Goal: Information Seeking & Learning: Find specific fact

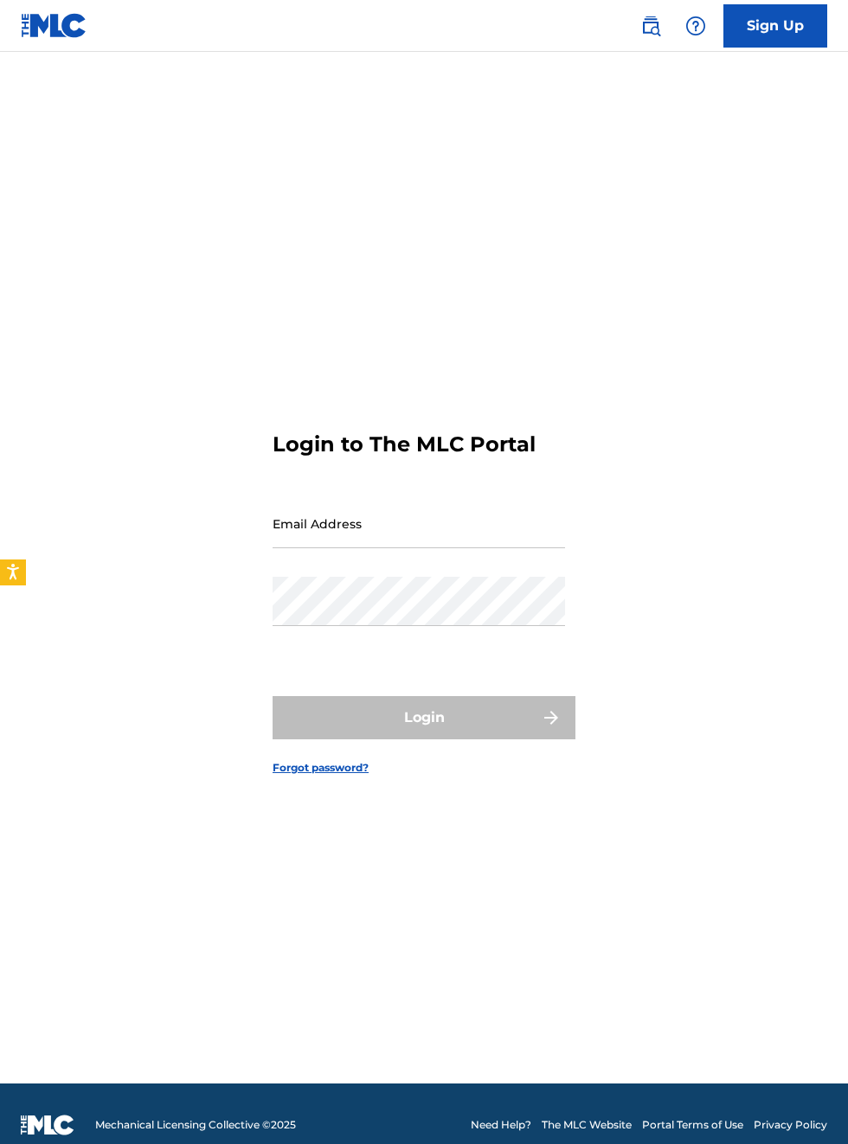
click at [323, 548] on input "Email Address" at bounding box center [418, 523] width 292 height 49
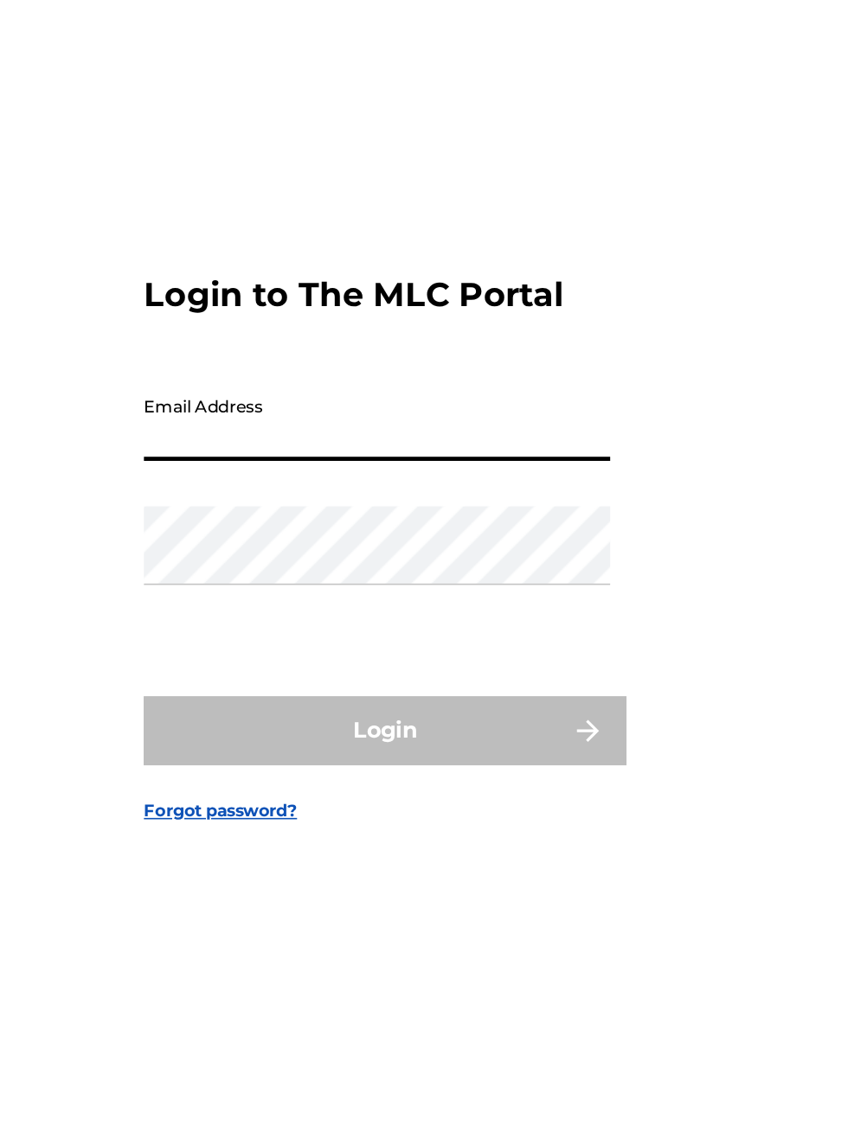
scroll to position [31, 0]
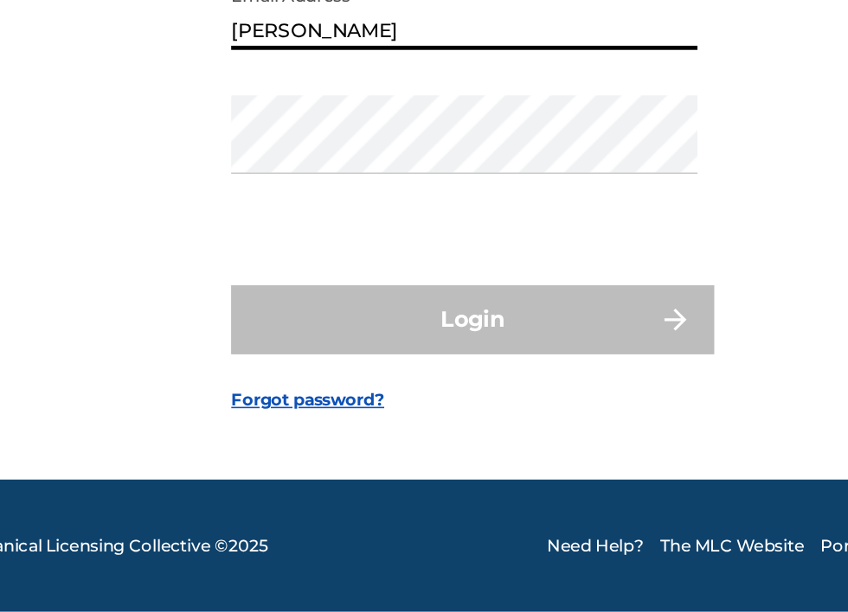
type input "[EMAIL_ADDRESS][DOMAIN_NAME]"
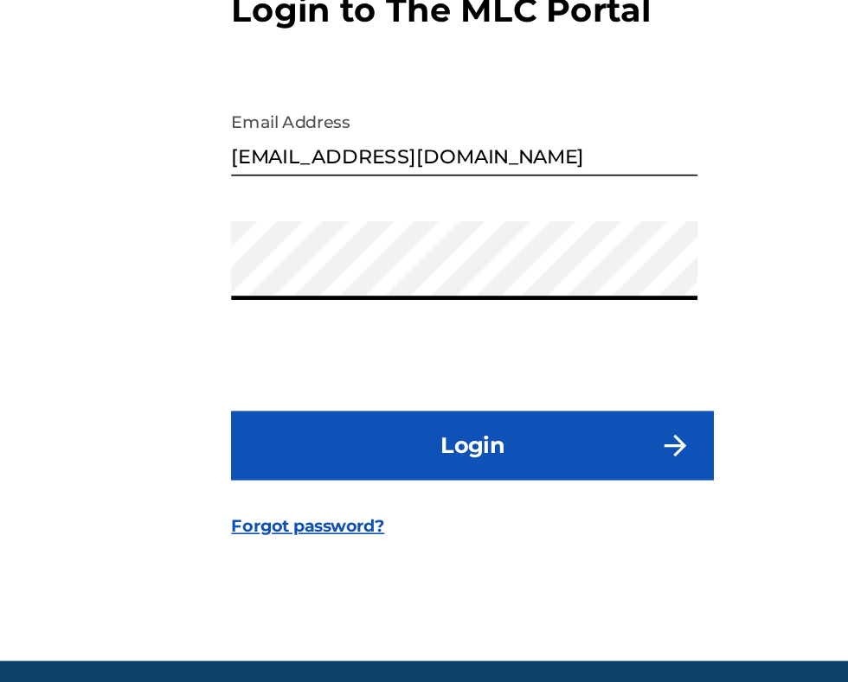
click at [434, 486] on button "Login" at bounding box center [423, 464] width 303 height 43
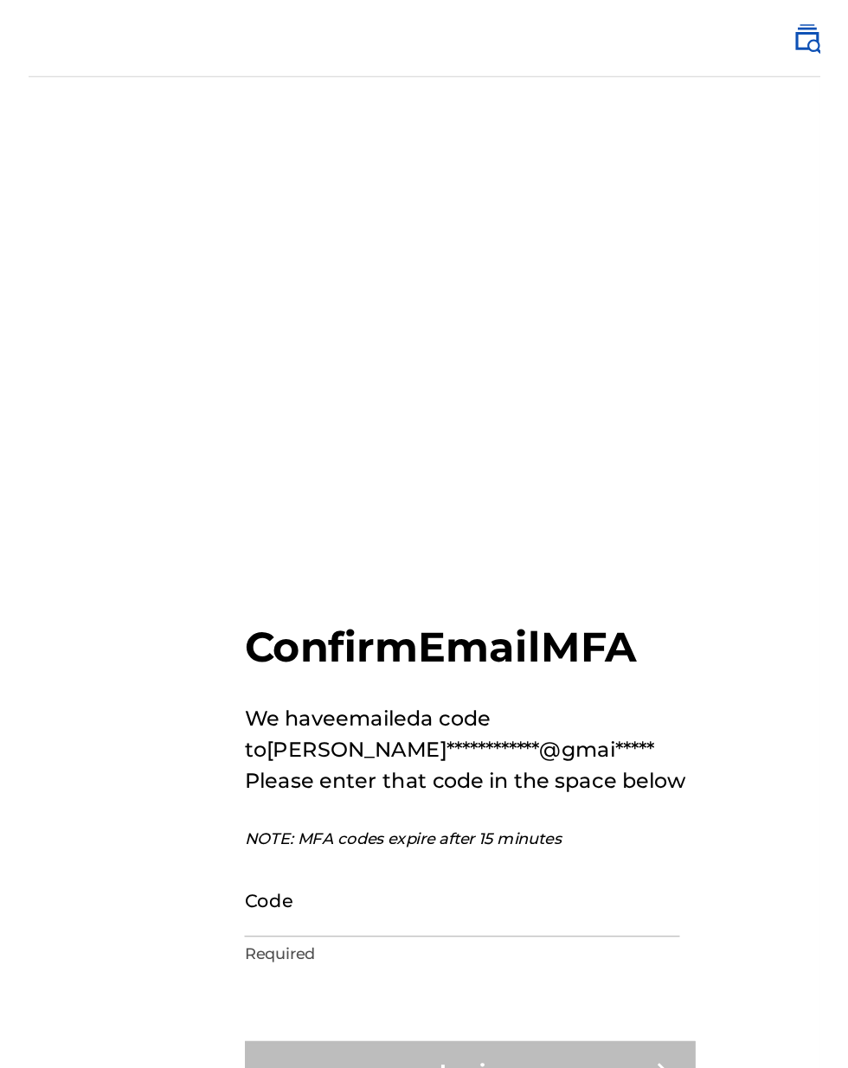
scroll to position [0, 0]
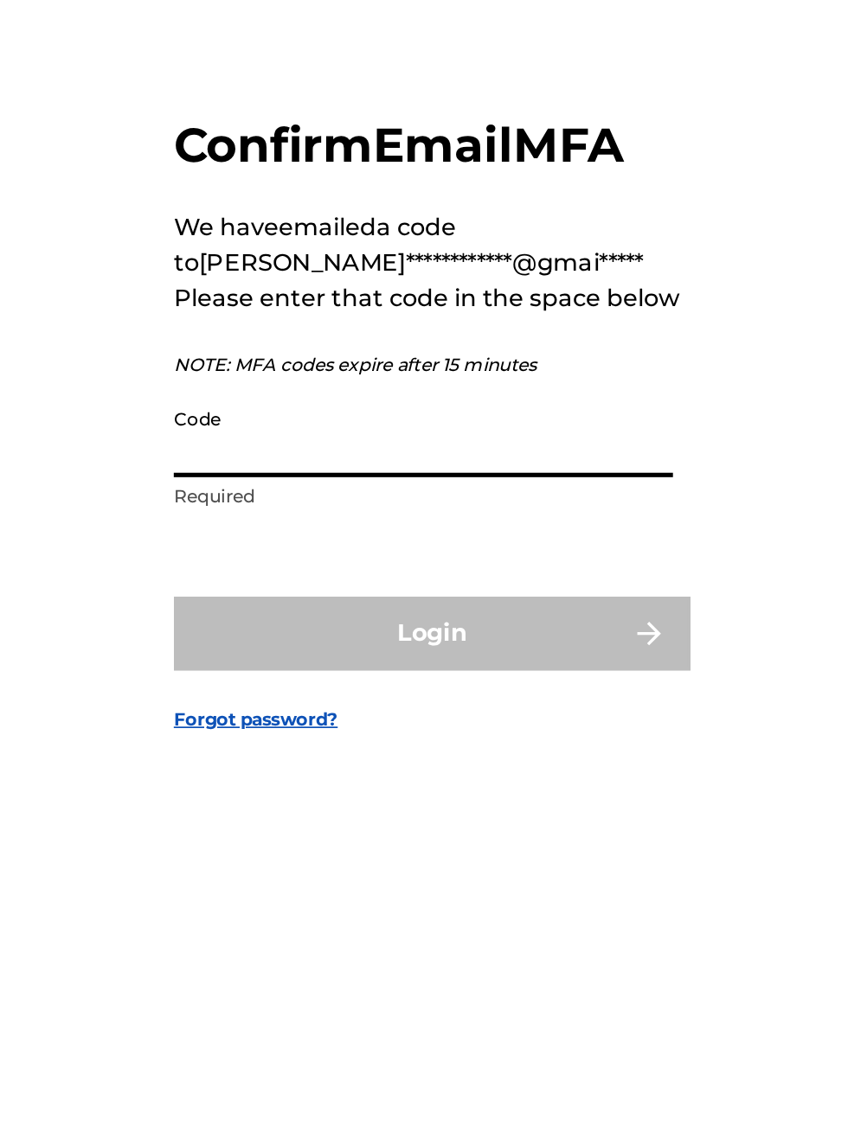
click at [303, 635] on input "Code" at bounding box center [418, 610] width 292 height 49
click at [311, 635] on input "Code" at bounding box center [418, 610] width 292 height 49
click at [286, 635] on input "Code" at bounding box center [418, 610] width 292 height 49
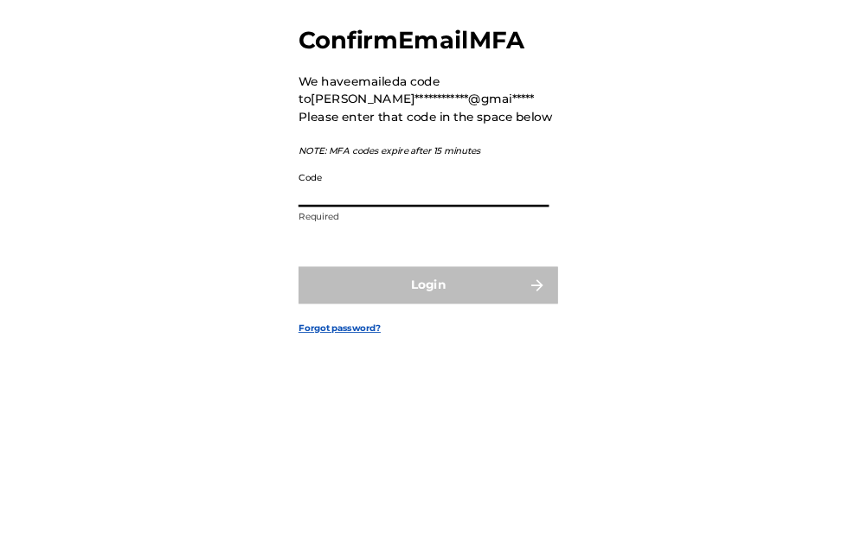
scroll to position [129, 0]
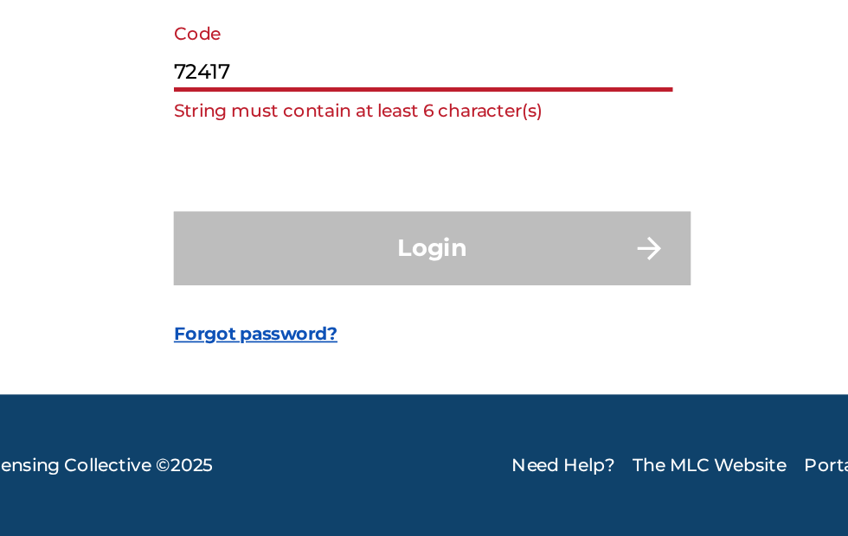
click at [334, 257] on input "72417" at bounding box center [418, 251] width 292 height 49
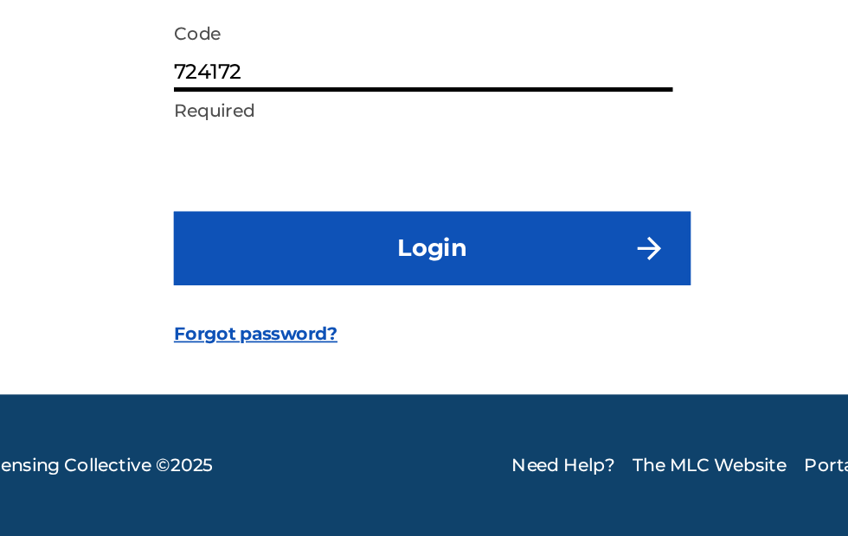
type input "724172"
click at [438, 368] on button "Login" at bounding box center [423, 367] width 303 height 43
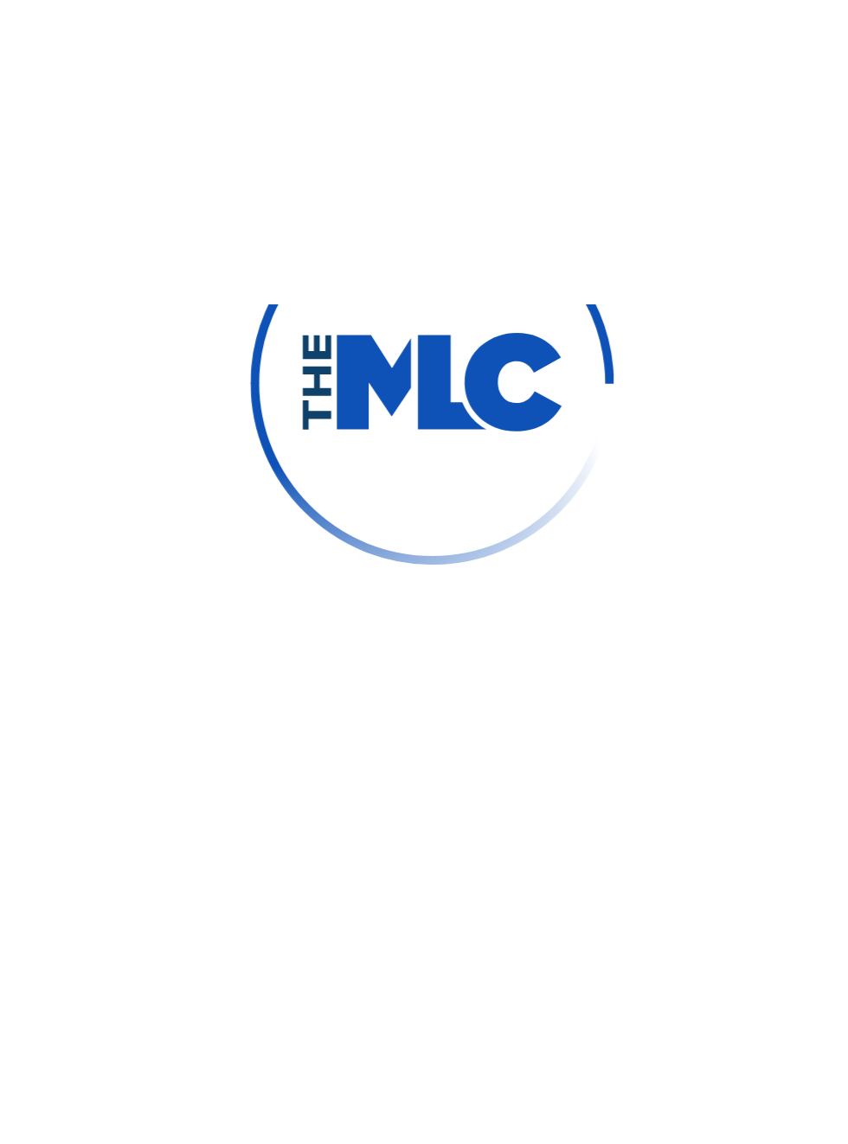
scroll to position [111, 0]
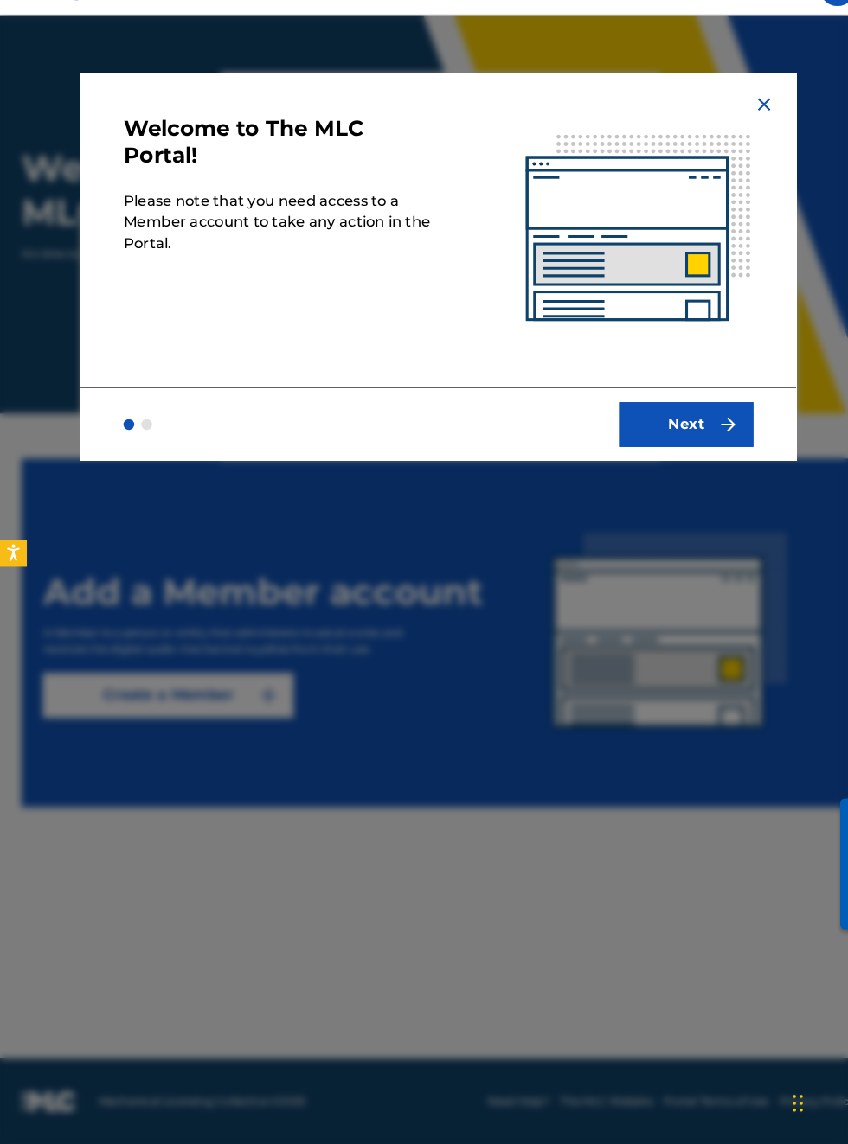
scroll to position [3, 0]
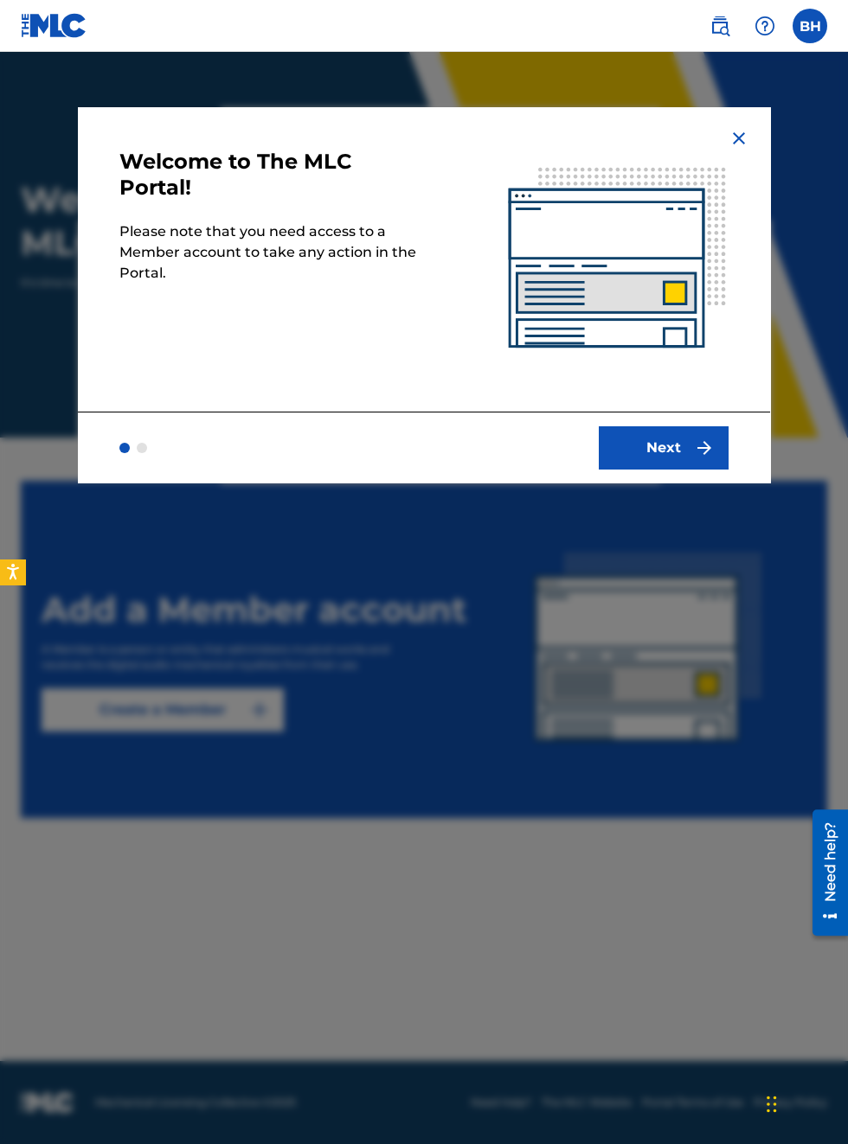
click at [675, 447] on button "Next" at bounding box center [663, 447] width 130 height 43
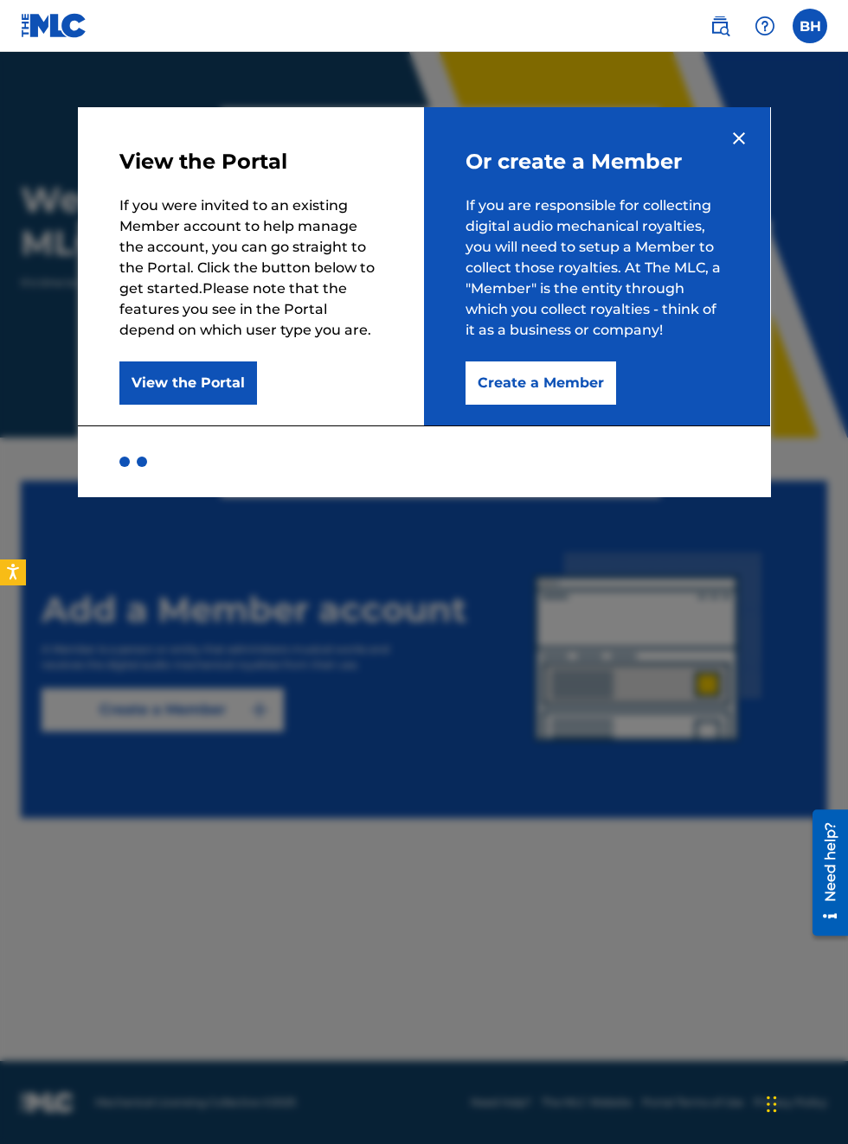
click at [192, 390] on button "View the Portal" at bounding box center [188, 383] width 138 height 43
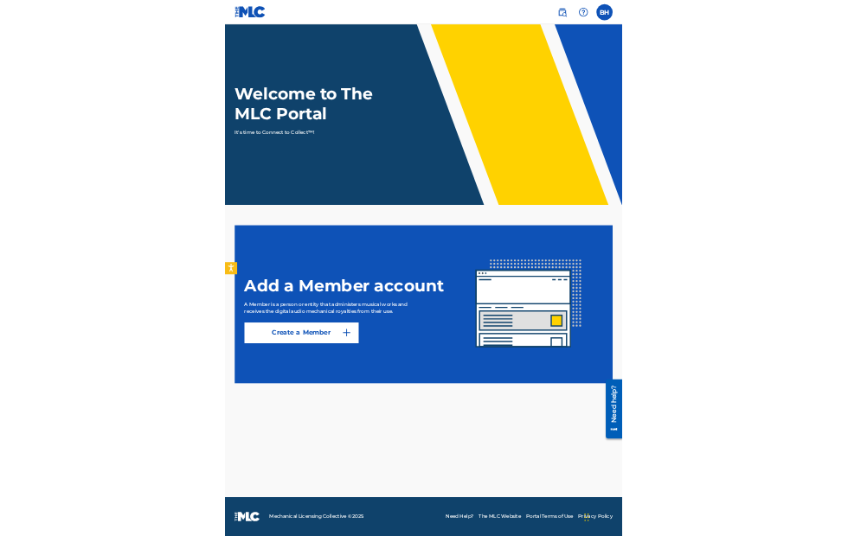
scroll to position [0, 0]
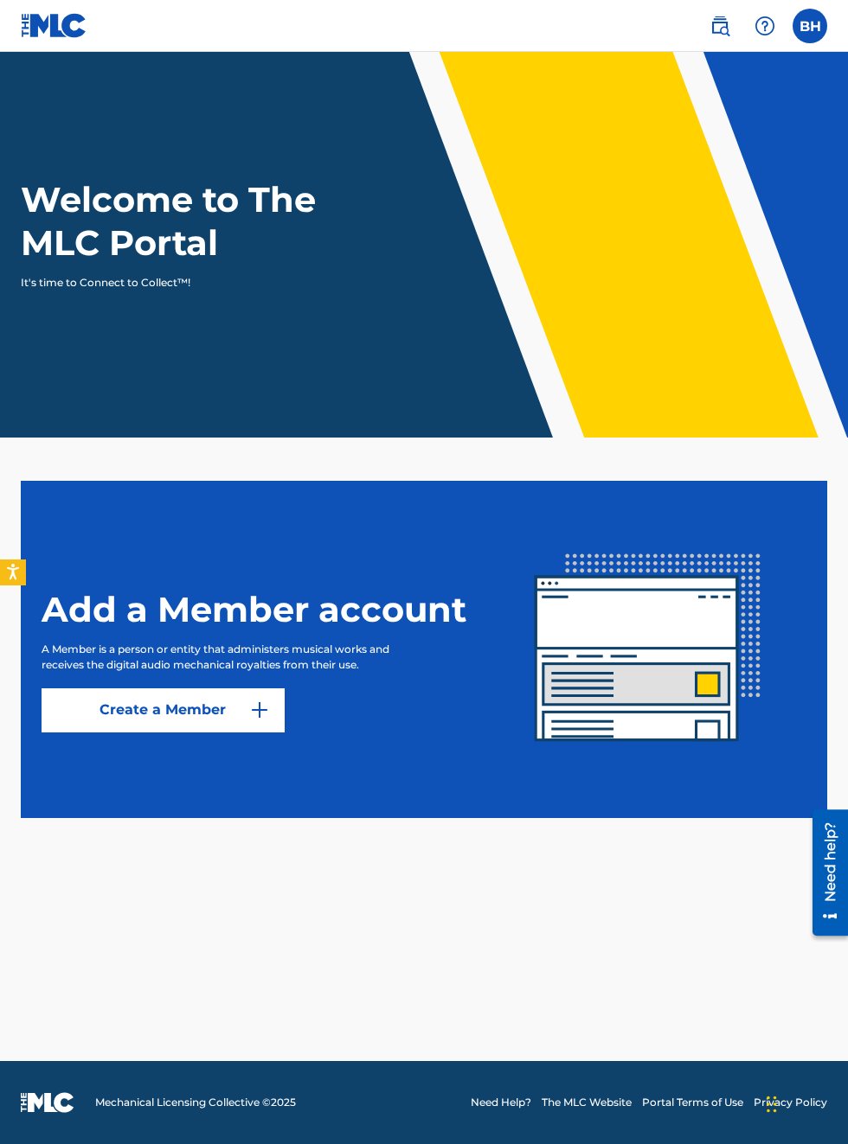
click at [398, 291] on div "Welcome to The MLC Portal It's time to Connect to Collect™!" at bounding box center [424, 234] width 848 height 112
click at [820, 31] on label at bounding box center [809, 26] width 35 height 35
click at [809, 26] on input "BH [PERSON_NAME] [EMAIL_ADDRESS][DOMAIN_NAME] Notification Preferences Profile …" at bounding box center [809, 26] width 0 height 0
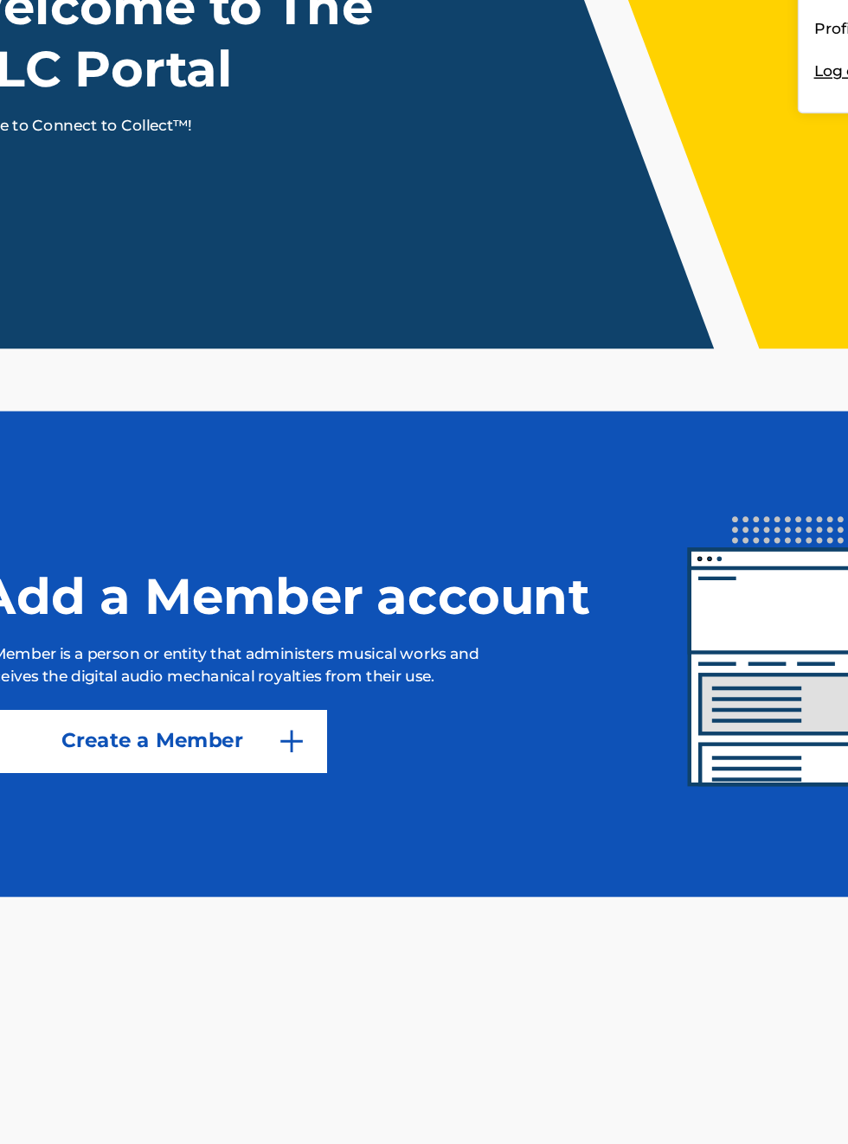
scroll to position [88, 0]
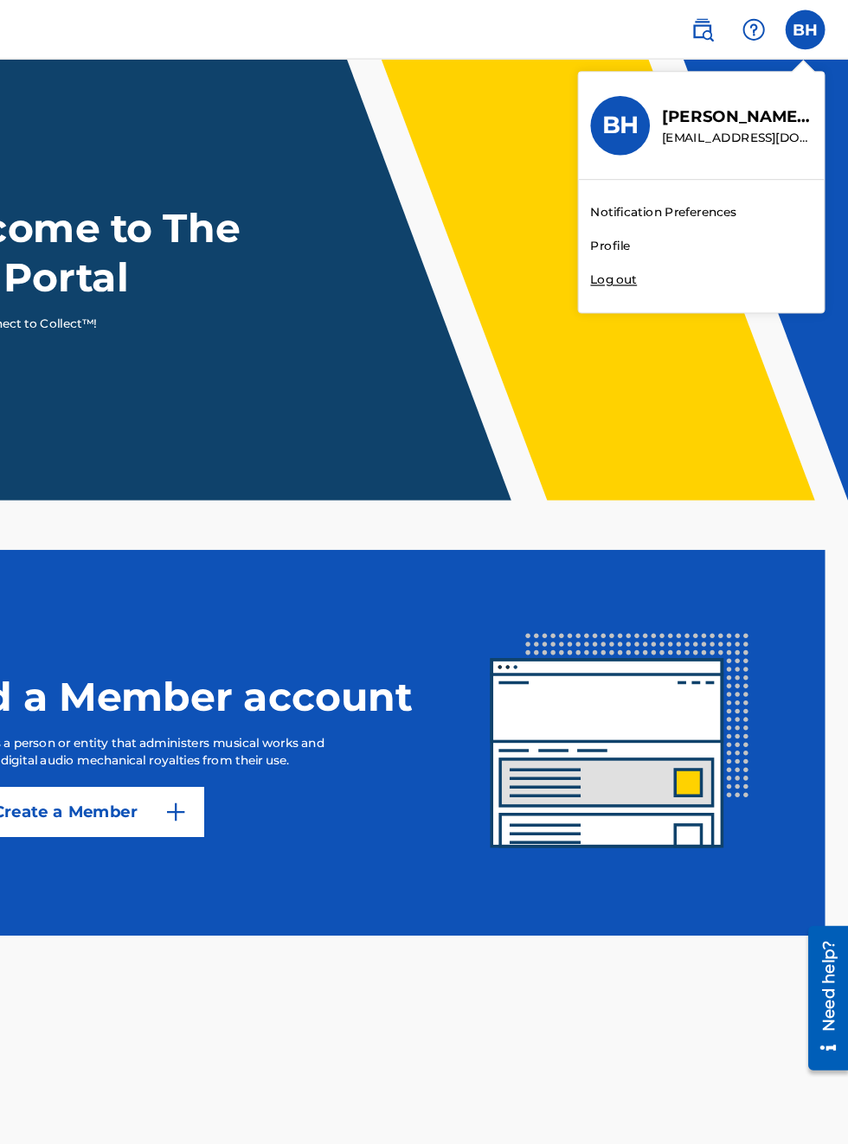
click at [657, 111] on div "BH BH [PERSON_NAME] [EMAIL_ADDRESS][DOMAIN_NAME] Notification Preferences Profi…" at bounding box center [424, 572] width 848 height 1144
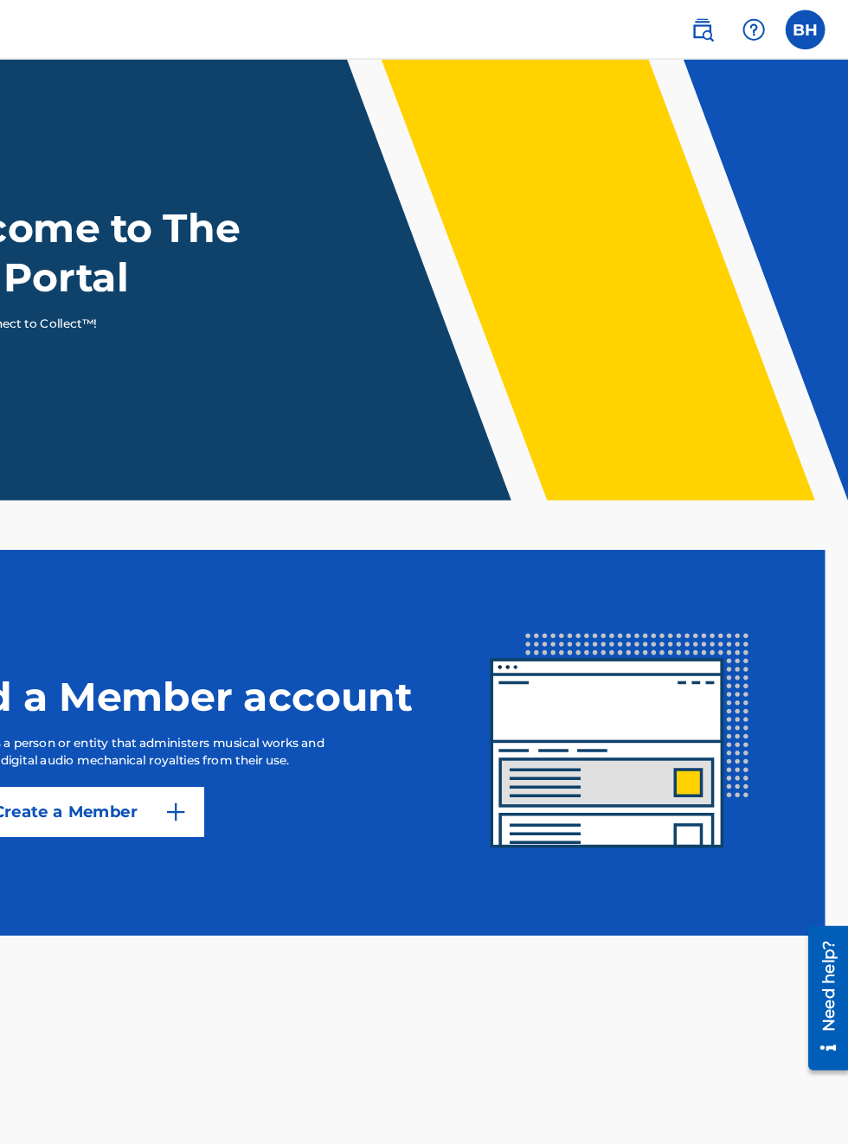
click at [826, 24] on label at bounding box center [809, 26] width 35 height 35
click at [809, 26] on input "BH [PERSON_NAME] [EMAIL_ADDRESS][DOMAIN_NAME] Notification Preferences Profile …" at bounding box center [809, 26] width 0 height 0
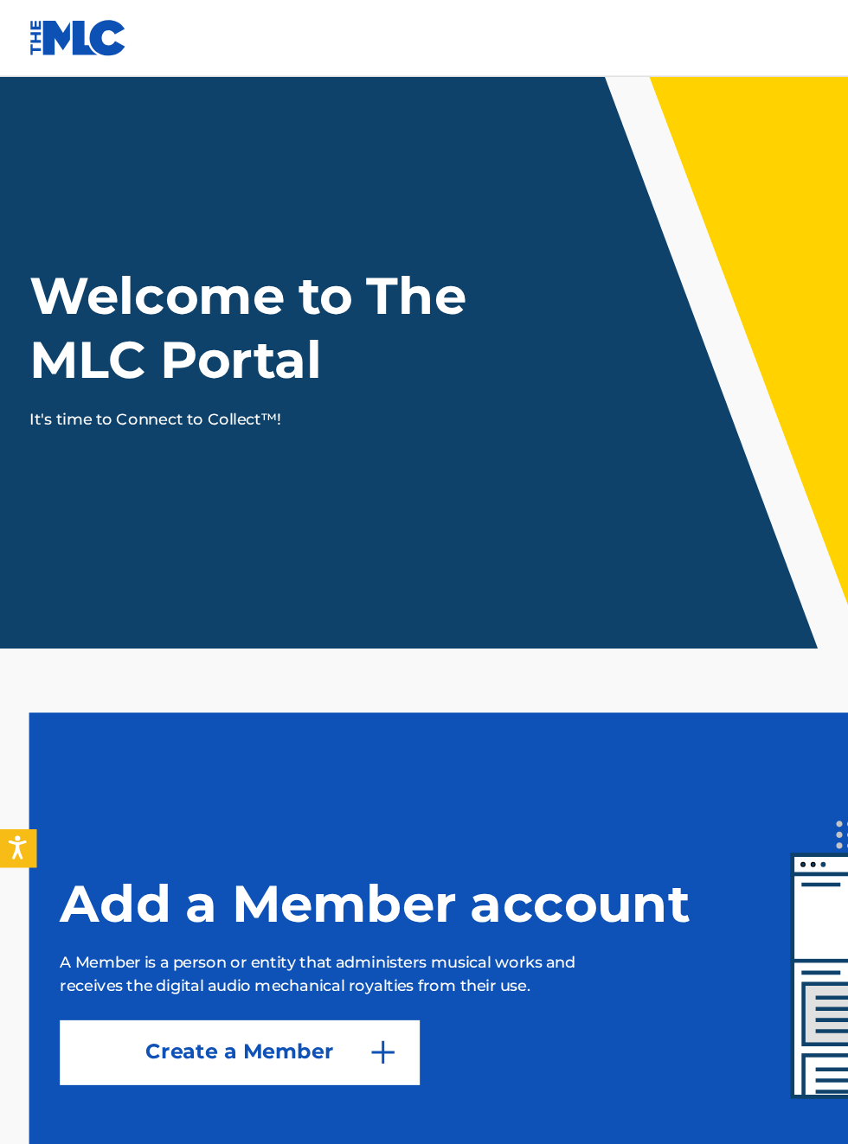
click at [64, 21] on img at bounding box center [54, 25] width 67 height 25
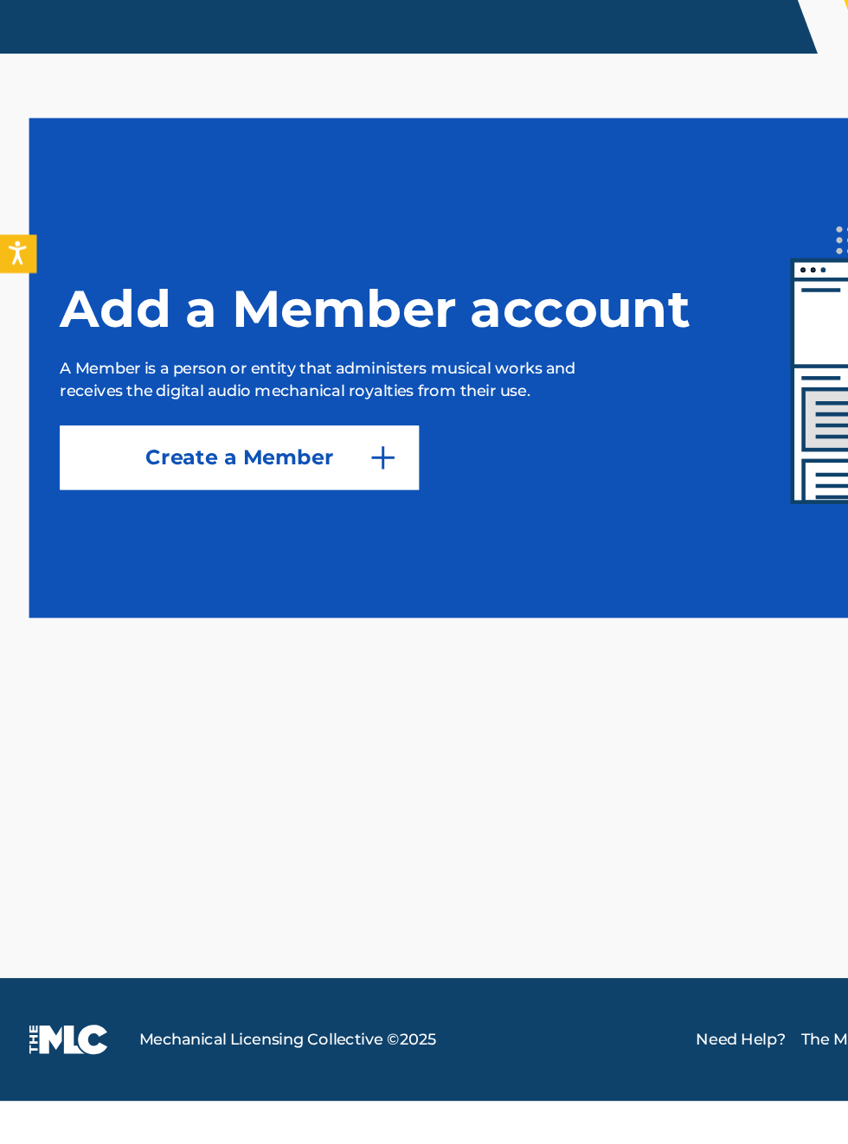
click at [174, 732] on link "Create a Member" at bounding box center [163, 709] width 242 height 43
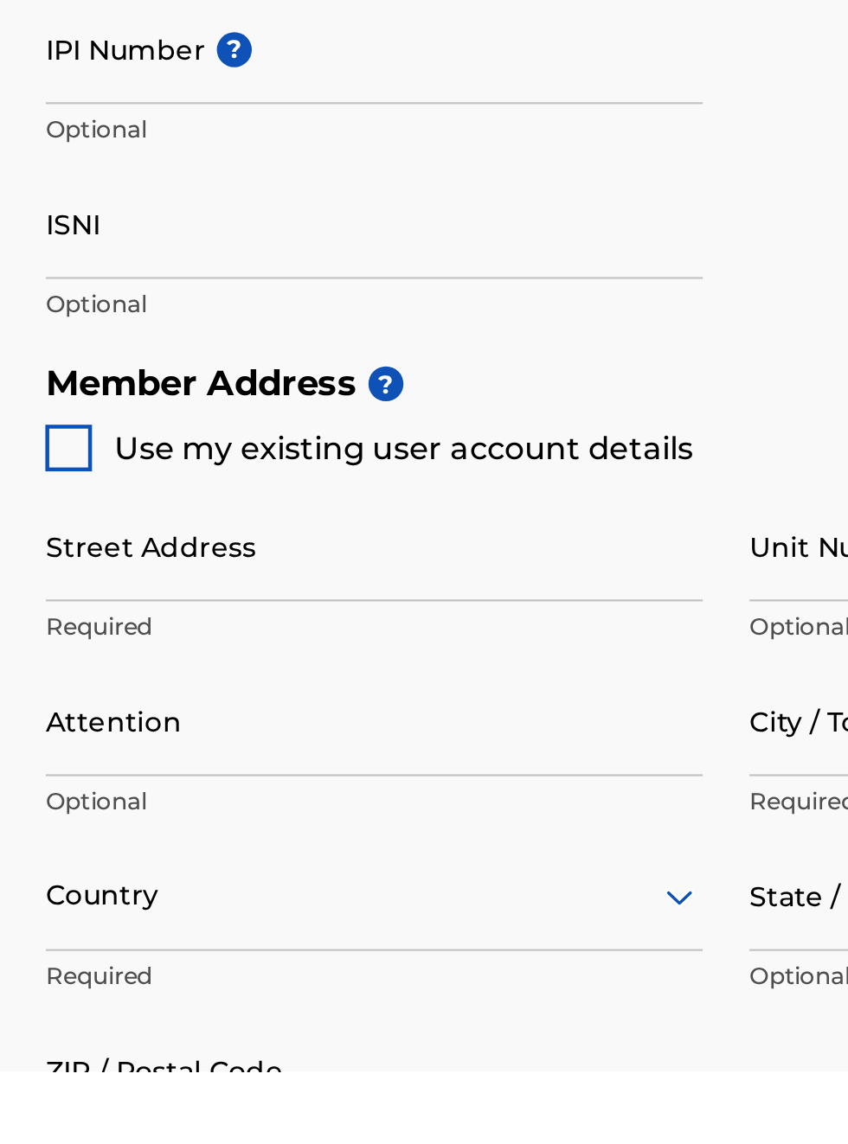
scroll to position [88, 0]
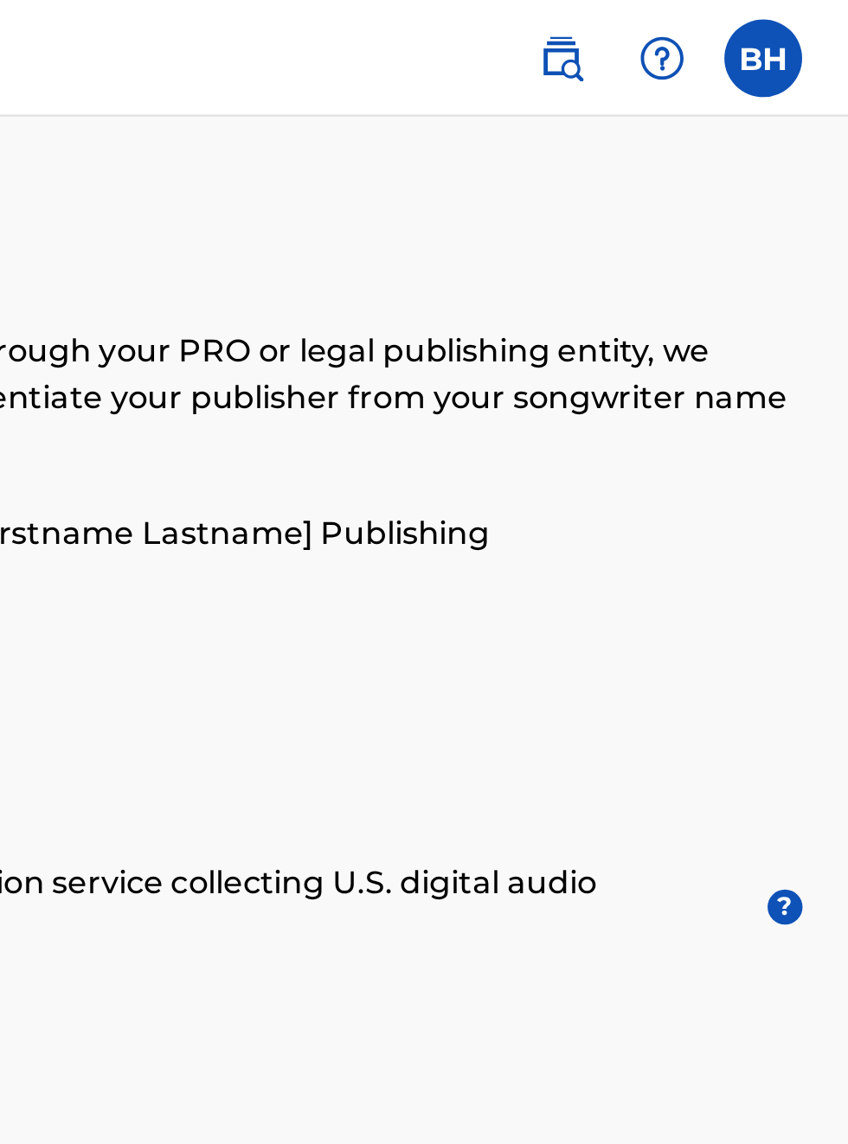
click at [724, 29] on img at bounding box center [719, 26] width 21 height 21
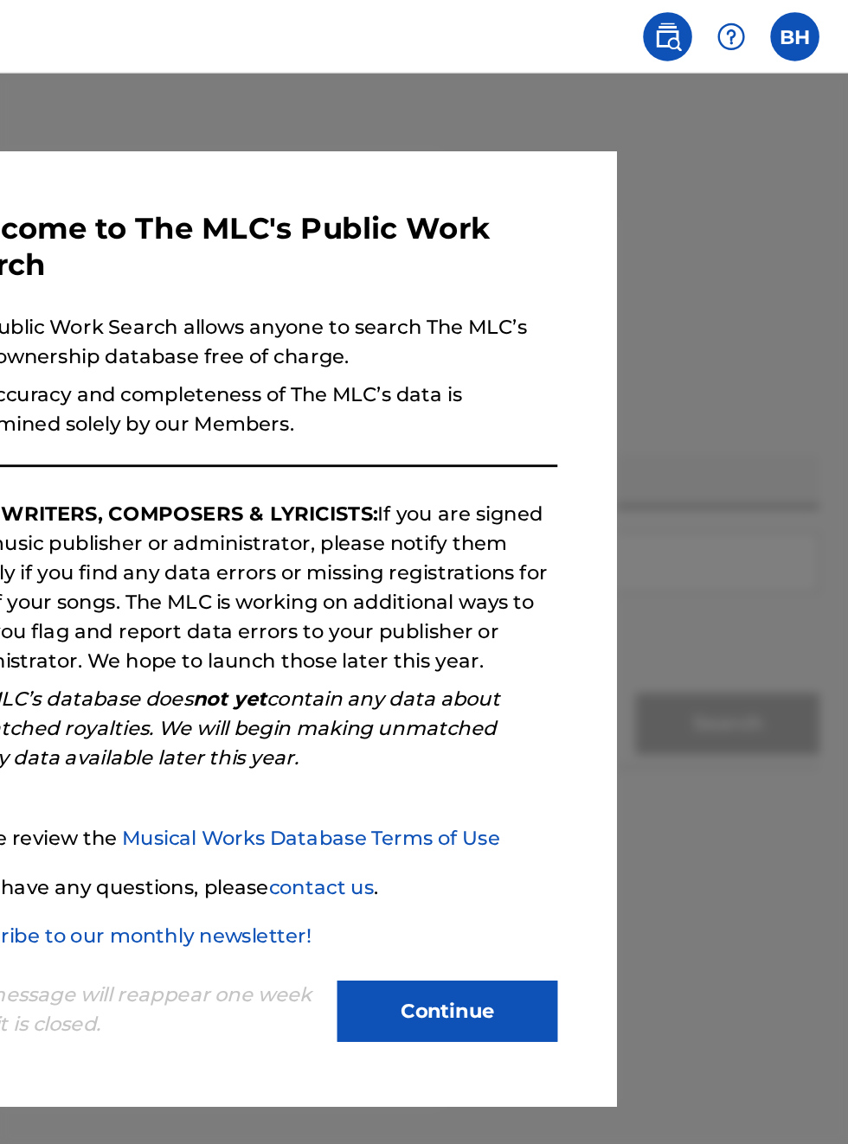
click at [777, 17] on div at bounding box center [764, 26] width 35 height 35
click at [758, 29] on img at bounding box center [764, 26] width 21 height 21
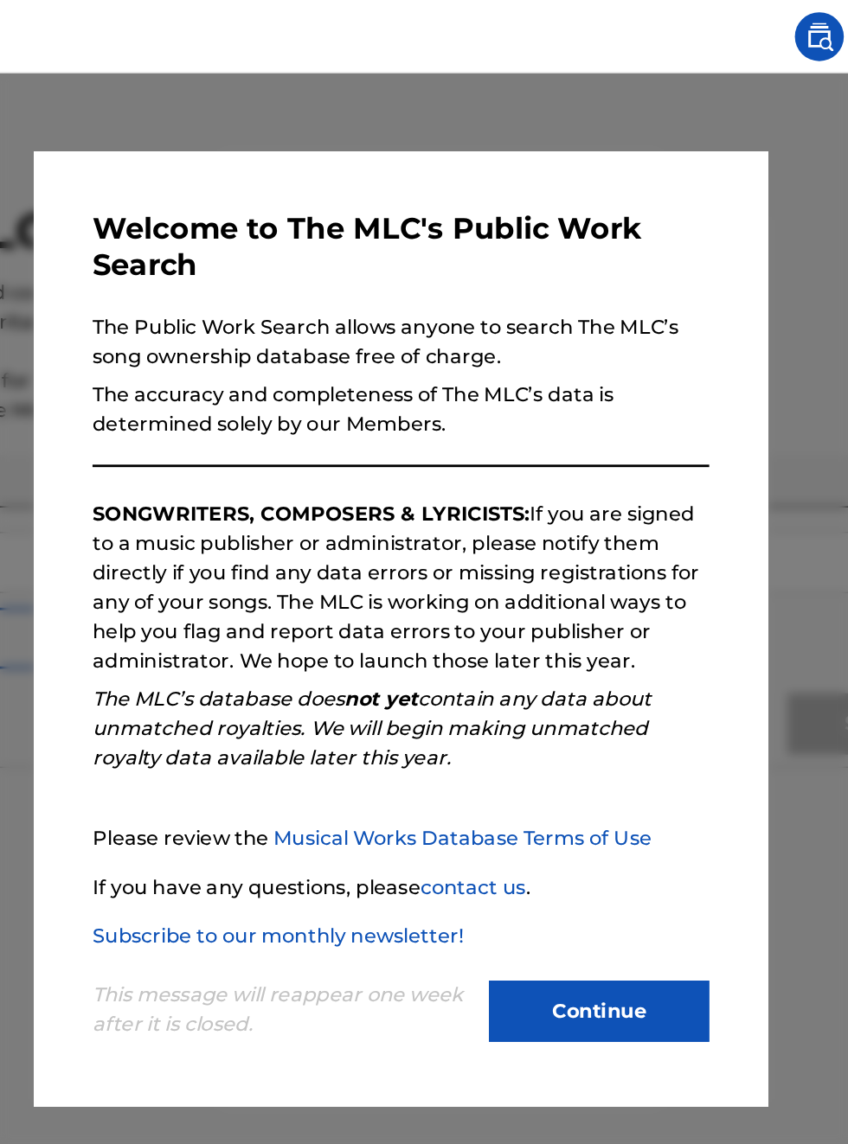
scroll to position [0, 143]
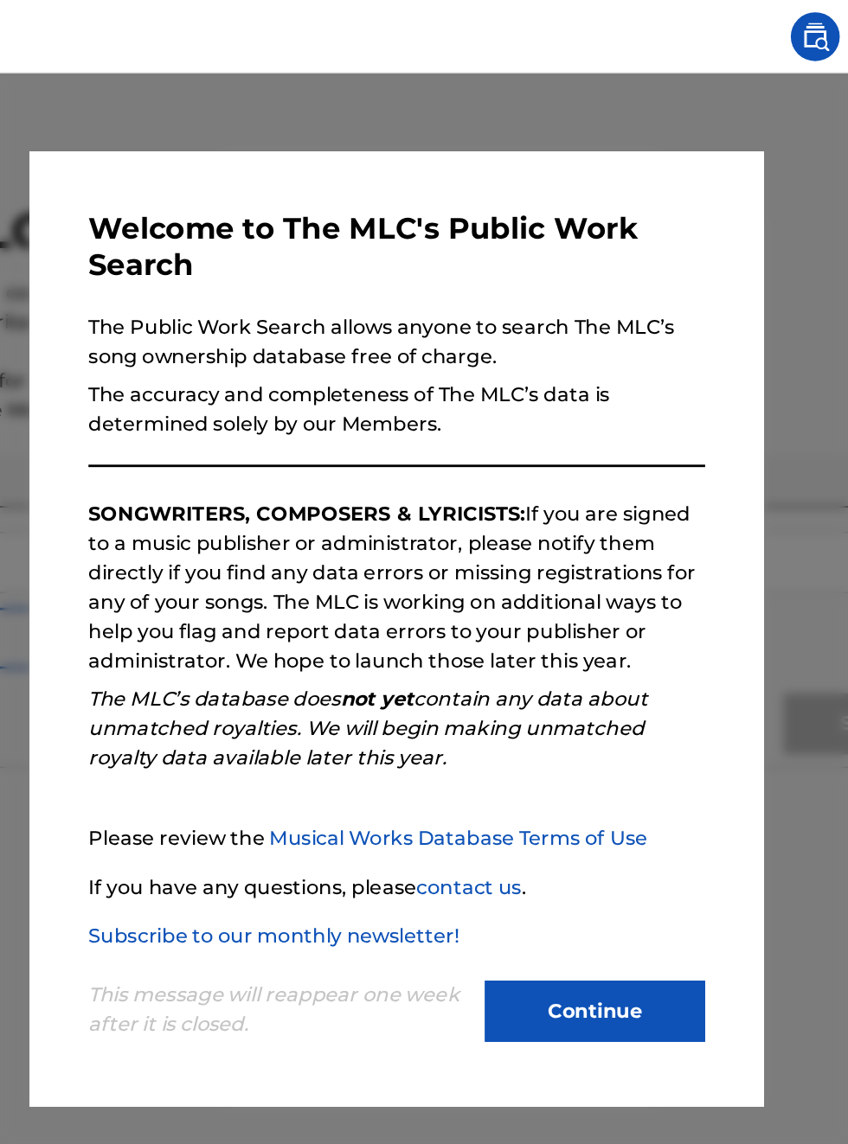
click at [690, 95] on div at bounding box center [424, 624] width 848 height 1144
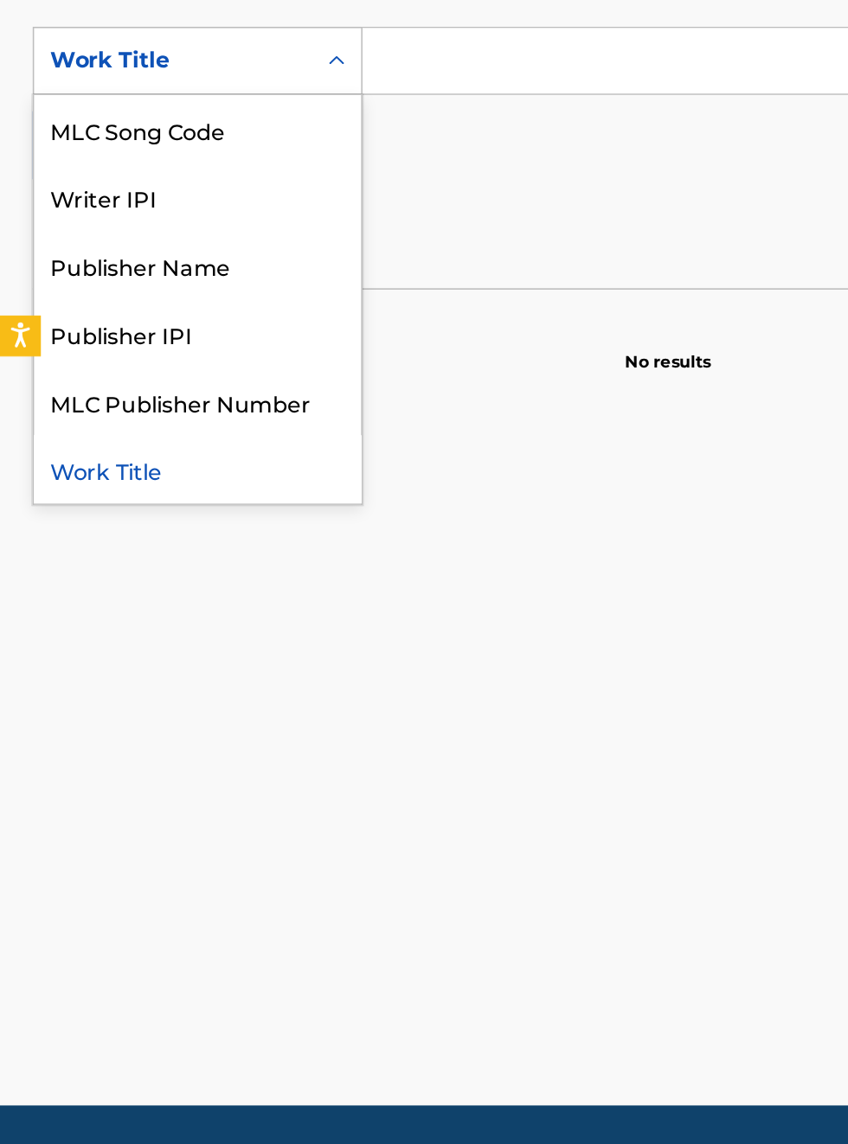
scroll to position [359, 0]
click at [112, 549] on div "Publisher Name" at bounding box center [126, 527] width 208 height 43
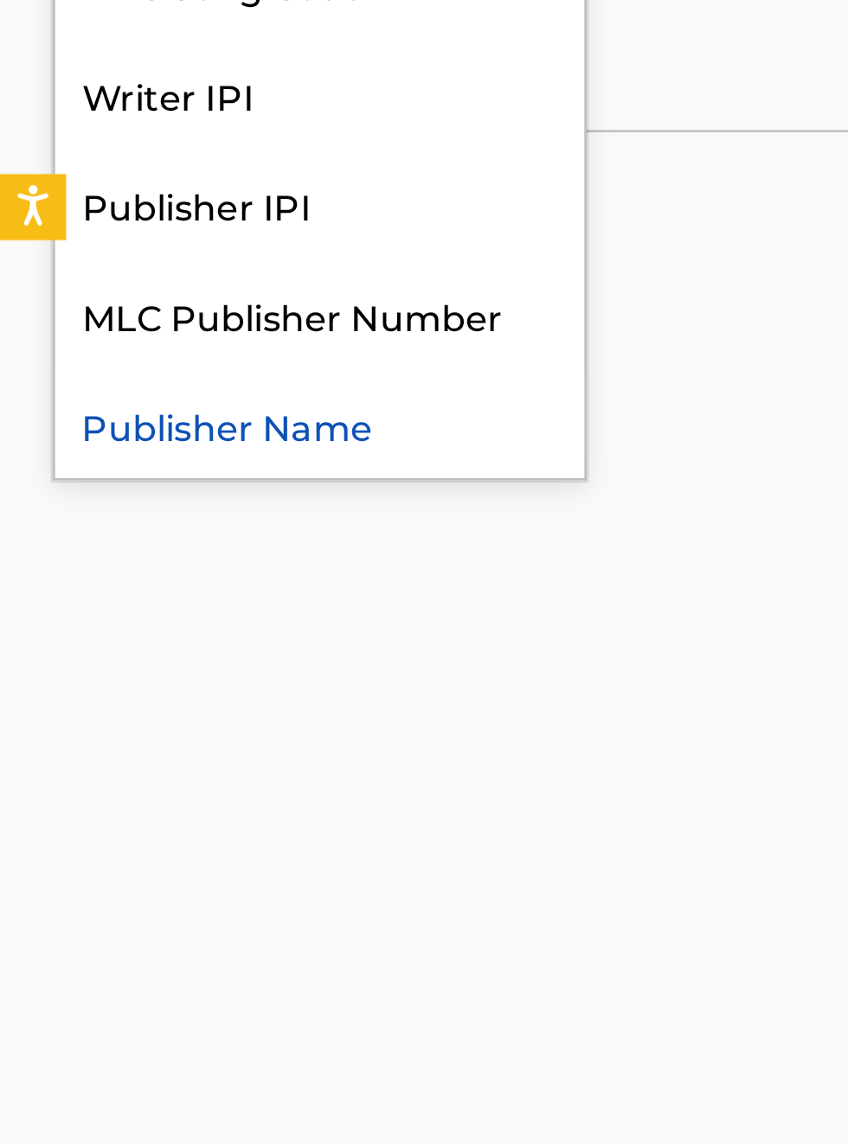
scroll to position [491, 0]
click at [114, 679] on div "Publisher Name" at bounding box center [126, 657] width 208 height 43
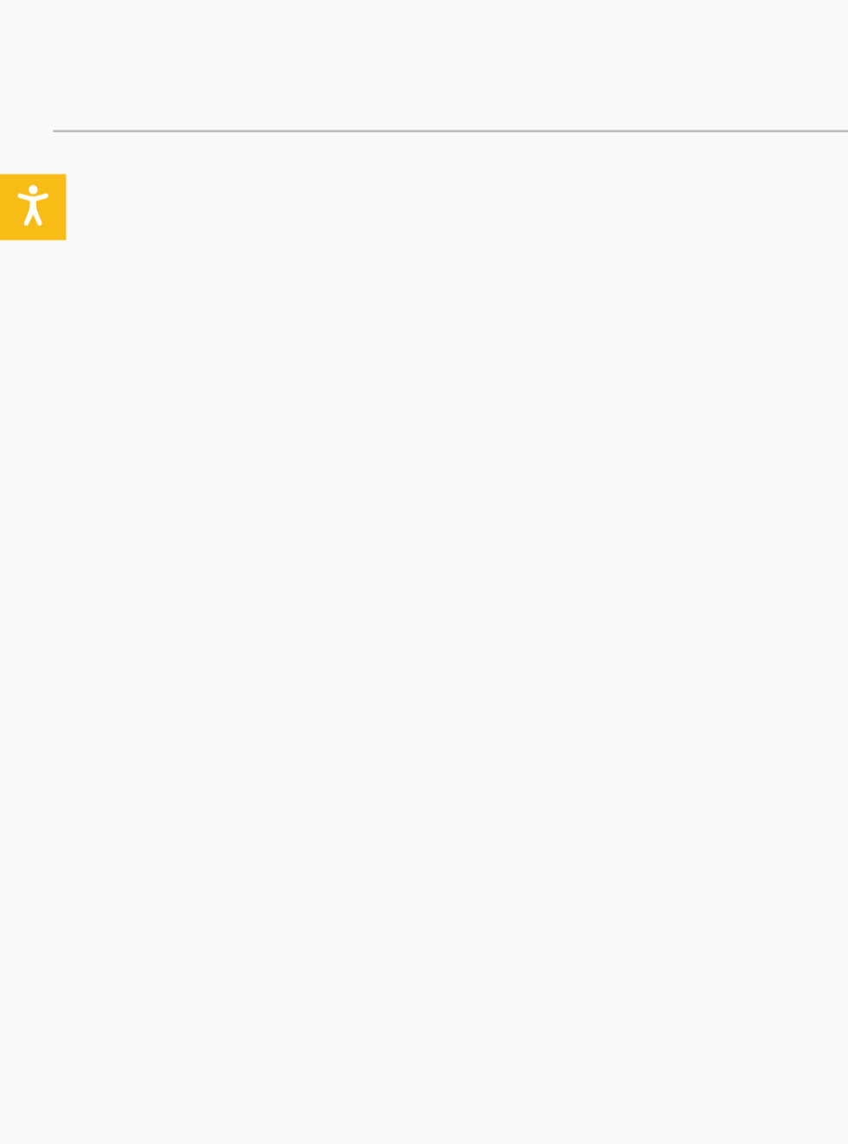
click at [109, 473] on button "Add Criteria" at bounding box center [125, 451] width 209 height 43
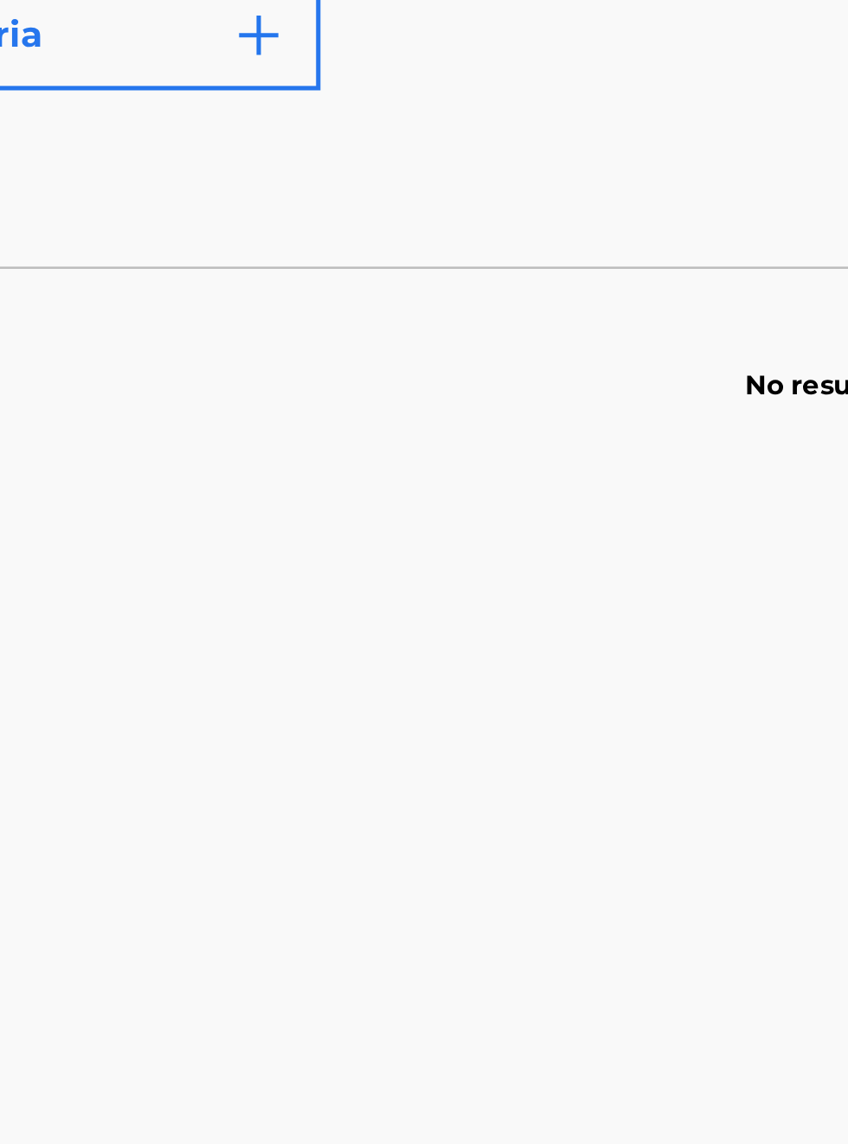
scroll to position [491, 104]
click at [272, 419] on input "Search Form" at bounding box center [528, 398] width 596 height 42
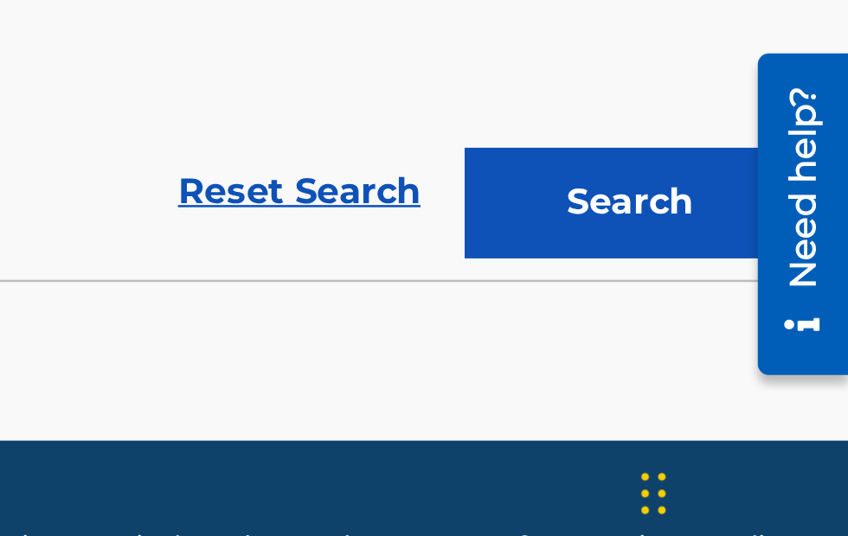
scroll to position [183, 0]
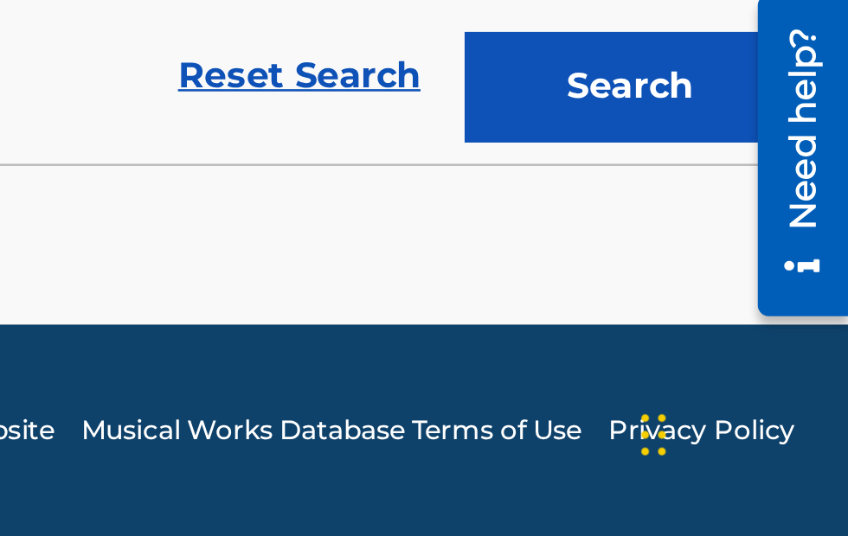
type input "[PERSON_NAME]"
click at [770, 381] on button "Search" at bounding box center [762, 359] width 130 height 43
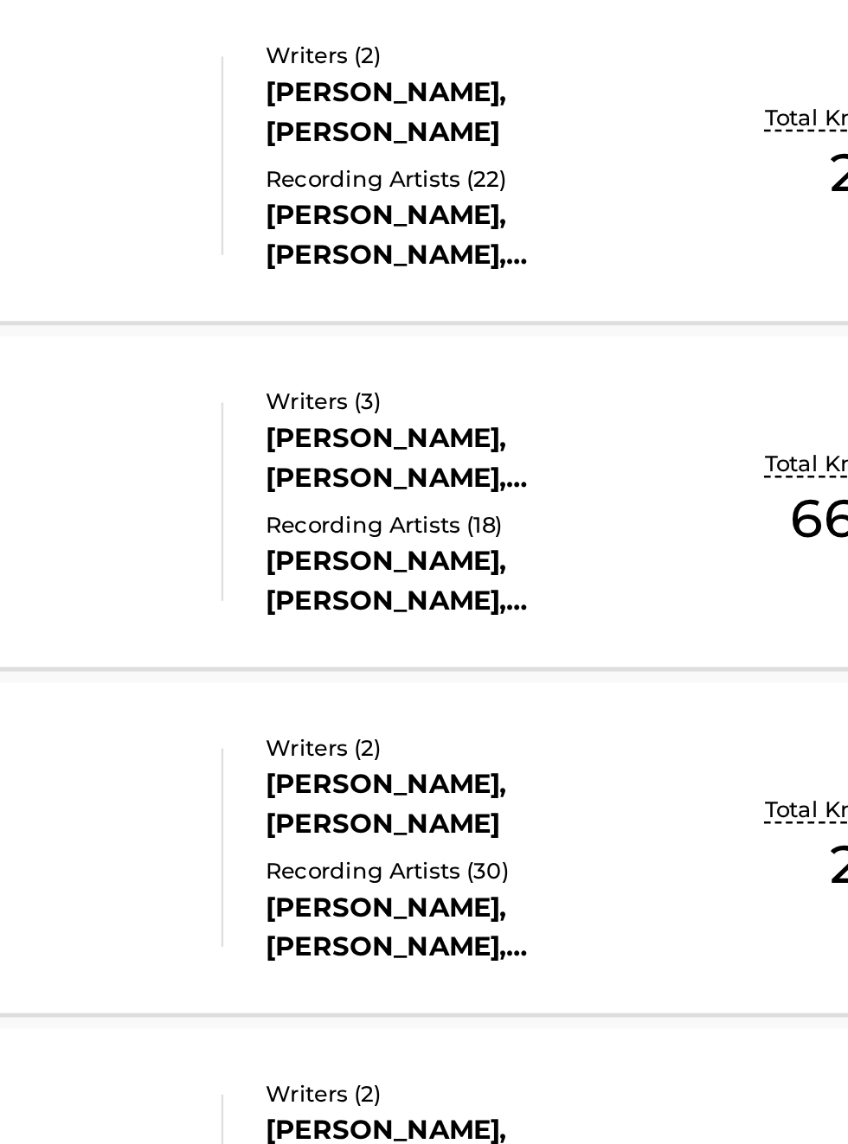
scroll to position [698, 240]
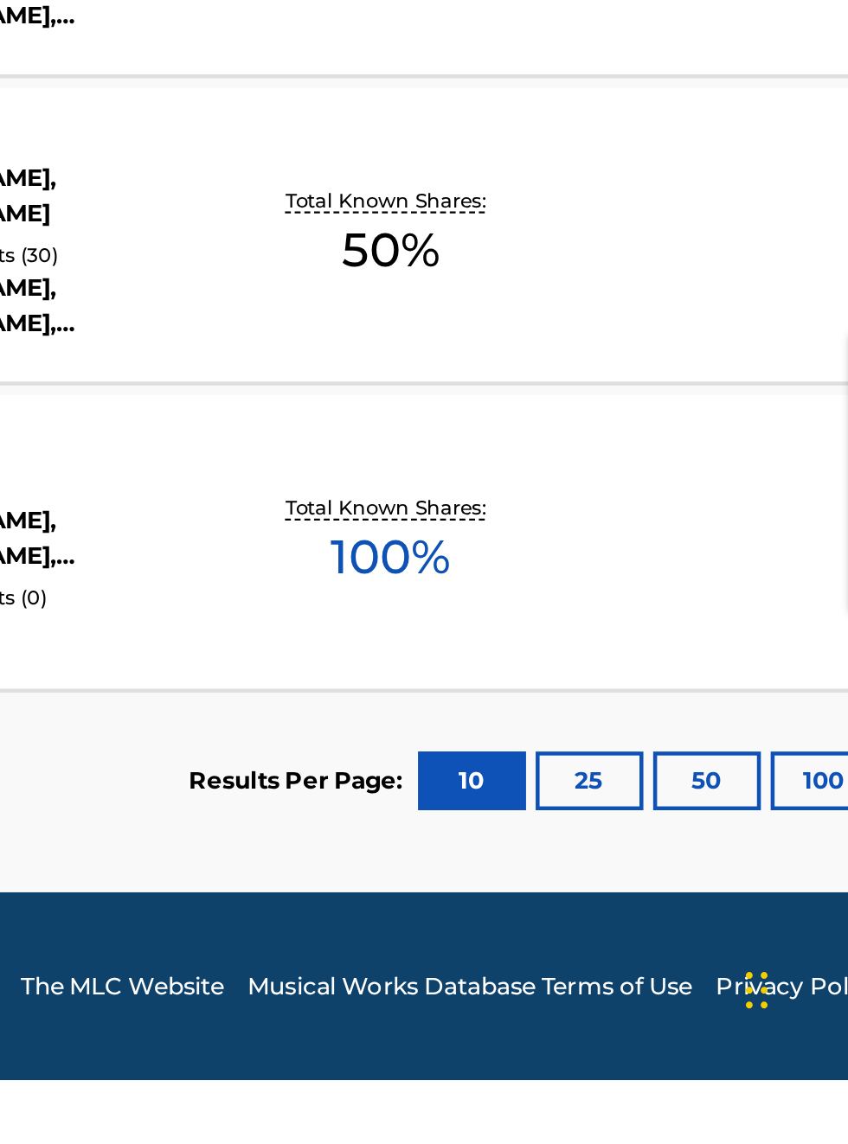
click at [612, 929] on span "100 %" at bounding box center [609, 913] width 53 height 31
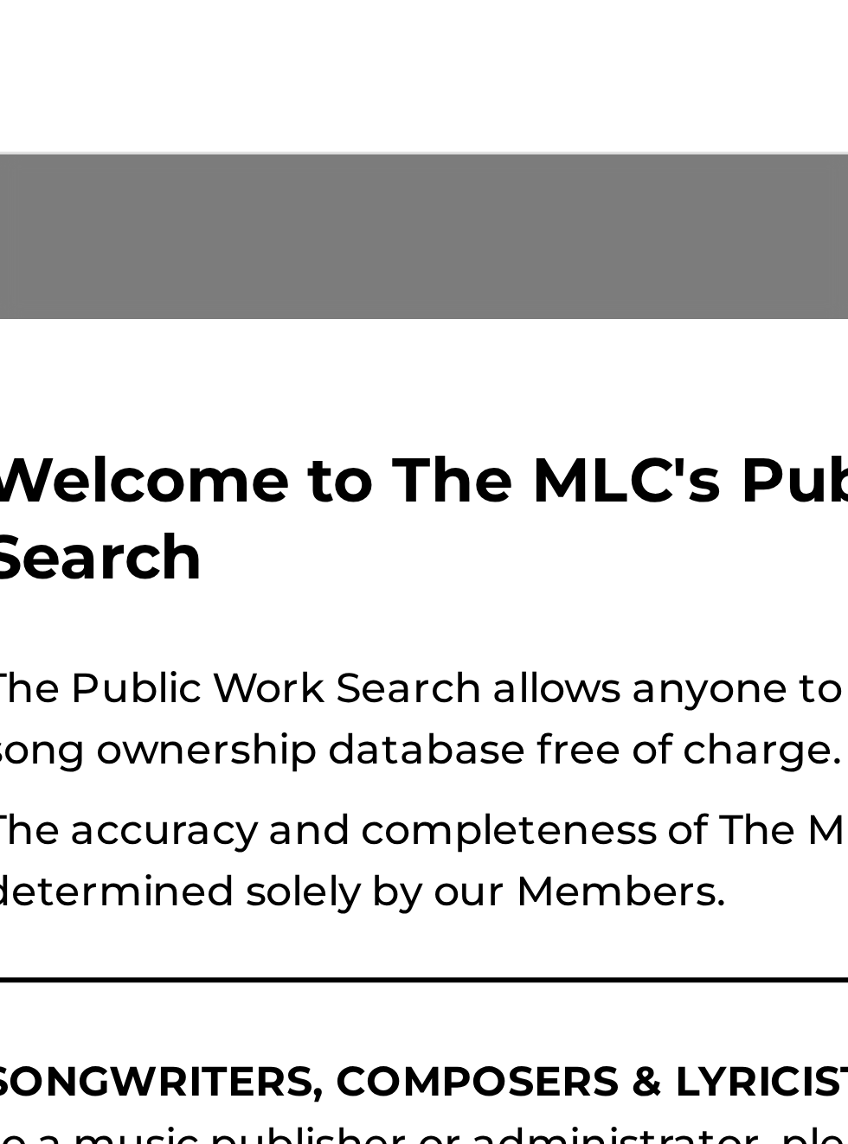
click at [450, 68] on div at bounding box center [424, 624] width 848 height 1144
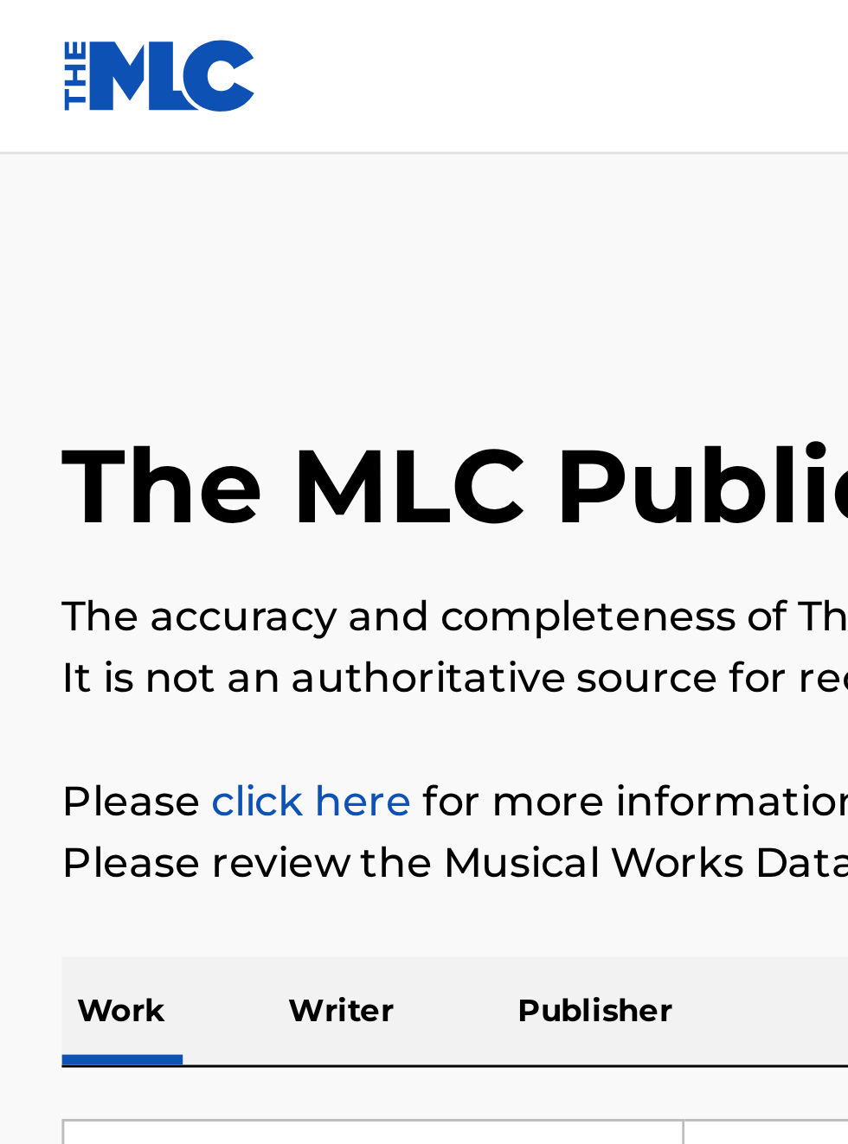
click at [39, 27] on img at bounding box center [54, 25] width 67 height 25
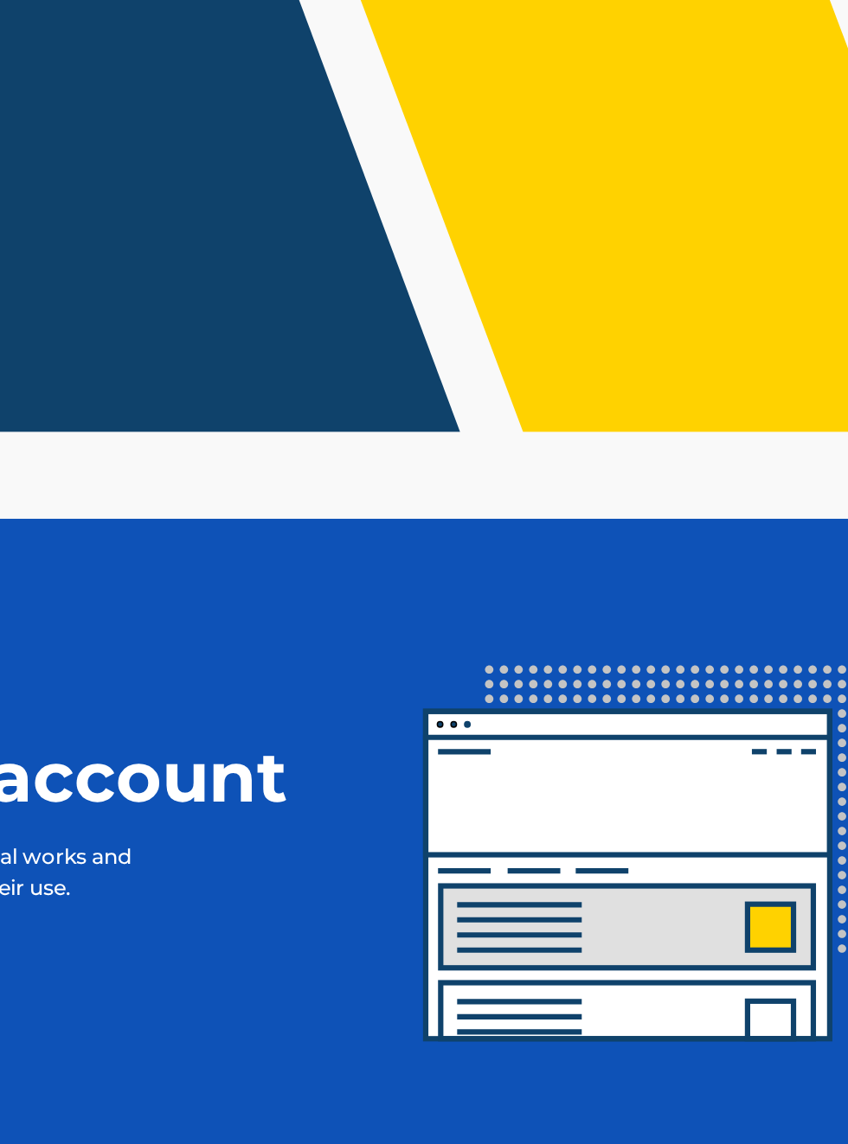
click at [671, 633] on img at bounding box center [648, 649] width 317 height 317
